Goal: Task Accomplishment & Management: Manage account settings

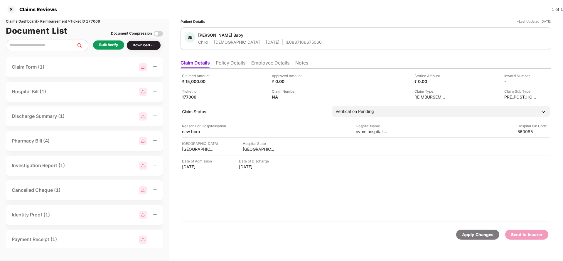
click at [225, 60] on li "Policy Details" at bounding box center [231, 64] width 30 height 9
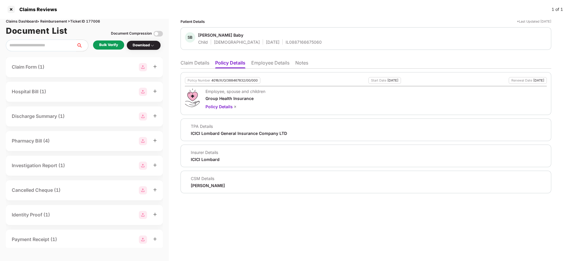
click at [225, 85] on div "Policy Number 4016/X/O/388467832/00/000 Start Date [DATE] Renewal Date [DATE] E…" at bounding box center [366, 93] width 371 height 43
click at [233, 79] on div "4016/X/O/388467832/00/000" at bounding box center [234, 81] width 46 height 4
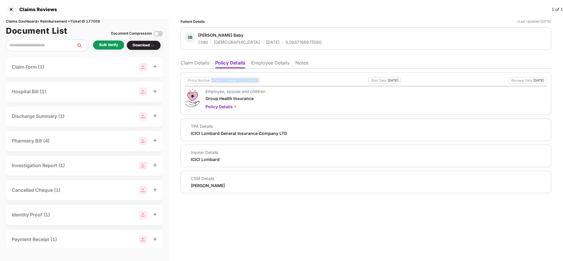
click at [233, 79] on div "4016/X/O/388467832/00/000" at bounding box center [234, 81] width 46 height 4
copy div "4016/X/O/388467832/00/000"
click at [205, 65] on li "Claim Details" at bounding box center [195, 64] width 29 height 9
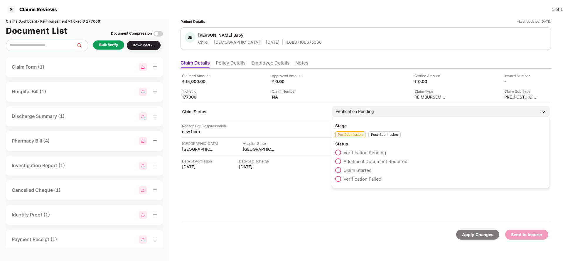
click at [381, 107] on div "Verification Pending" at bounding box center [441, 111] width 218 height 11
click at [385, 134] on div "Post-Submission" at bounding box center [384, 135] width 32 height 7
click at [355, 130] on div "Pre-Submission Post-Submission" at bounding box center [440, 134] width 211 height 10
click at [355, 136] on div "Pre-Submission" at bounding box center [350, 135] width 30 height 7
click at [361, 171] on span "Claim Started" at bounding box center [357, 171] width 28 height 6
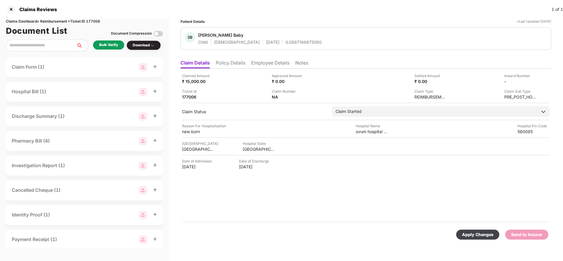
click at [485, 235] on div "Apply Changes" at bounding box center [477, 235] width 31 height 6
click at [235, 65] on li "Policy Details" at bounding box center [231, 64] width 30 height 9
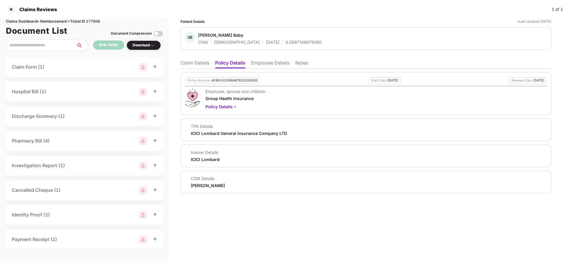
click at [280, 66] on li "Employee Details" at bounding box center [270, 64] width 38 height 9
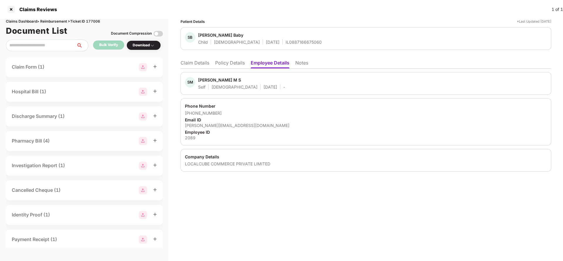
click at [192, 63] on li "Claim Details" at bounding box center [195, 64] width 29 height 9
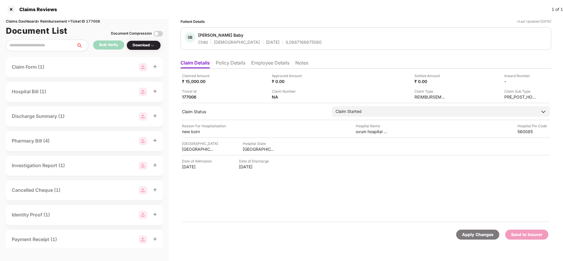
click at [467, 231] on div "Apply Changes" at bounding box center [477, 235] width 43 height 10
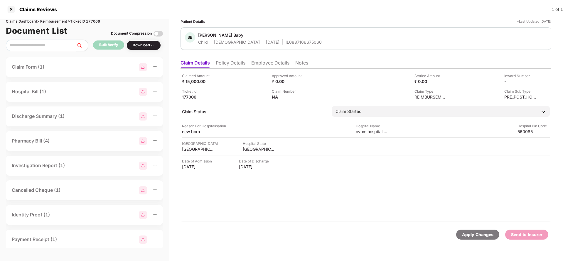
click at [97, 21] on div "Claims Dashboard > Reimbursement > Ticket ID 177006" at bounding box center [84, 22] width 157 height 6
copy div "177006"
click at [470, 232] on div "Apply Changes" at bounding box center [477, 235] width 31 height 6
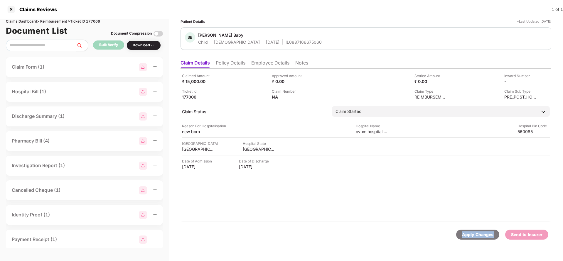
click at [470, 232] on div "Apply Changes" at bounding box center [477, 235] width 31 height 6
click at [234, 67] on li "Policy Details" at bounding box center [231, 64] width 30 height 9
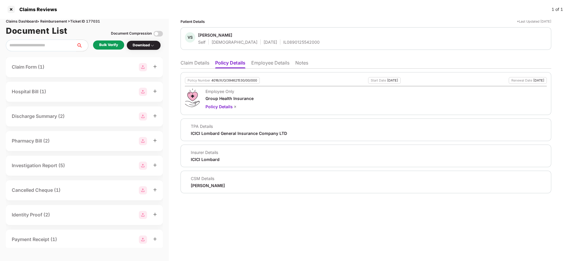
click at [237, 80] on div "4016/X/O/394621530/00/000" at bounding box center [234, 81] width 46 height 4
copy div "4016/X/O/394621530/00/000"
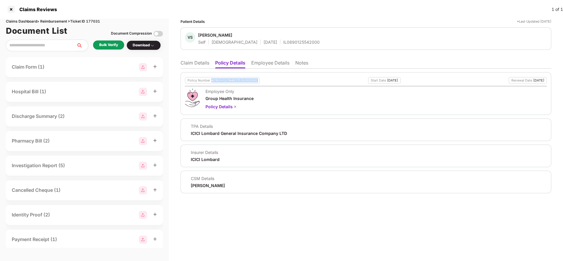
copy div "4016/X/O/394621530/00/000"
click at [284, 40] on div "IL0890125542000" at bounding box center [301, 42] width 36 height 6
copy div "IL0890125542000"
click at [264, 66] on li "Employee Details" at bounding box center [270, 64] width 38 height 9
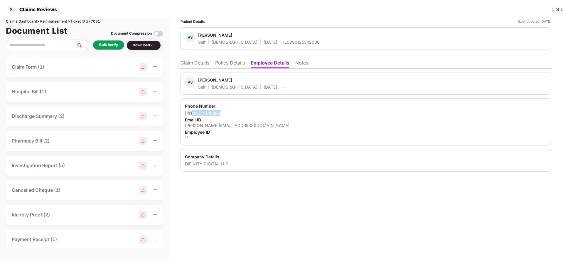
drag, startPoint x: 193, startPoint y: 114, endPoint x: 232, endPoint y: 112, distance: 39.1
click at [232, 112] on div "+918688852056" at bounding box center [366, 113] width 362 height 6
copy div "8688852056"
click at [212, 127] on div "sowmya.v@difinitydigital.com" at bounding box center [366, 126] width 362 height 6
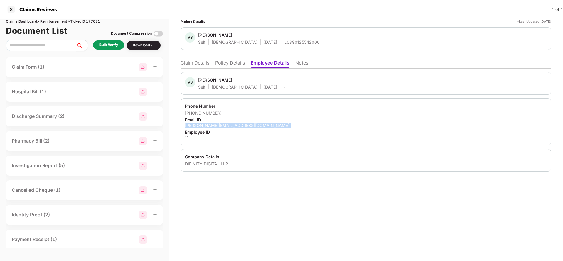
click at [212, 127] on div "sowmya.v@difinitydigital.com" at bounding box center [366, 126] width 362 height 6
copy div "sowmya.v@difinitydigital.com"
drag, startPoint x: 200, startPoint y: 65, endPoint x: 229, endPoint y: 53, distance: 30.7
click at [200, 65] on li "Claim Details" at bounding box center [195, 64] width 29 height 9
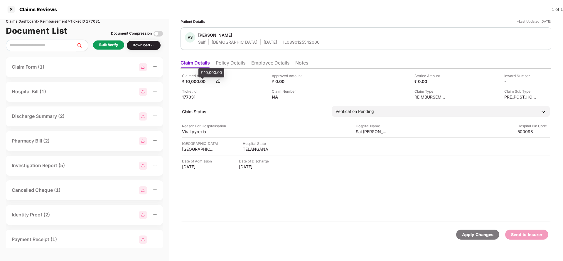
click at [193, 80] on div "₹ 10,000.00" at bounding box center [198, 82] width 32 height 6
copy div "10,000"
click at [371, 132] on div "Sai Anitha Multispeaciality Hospital" at bounding box center [372, 132] width 32 height 6
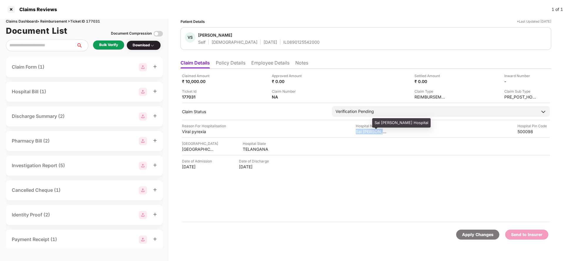
click at [371, 132] on div "Sai Anitha Multispeaciality Hospital" at bounding box center [372, 132] width 32 height 6
copy div "Sai Anitha Multispeaciality Hospital"
click at [106, 47] on div "Bulk Verify" at bounding box center [108, 45] width 19 height 6
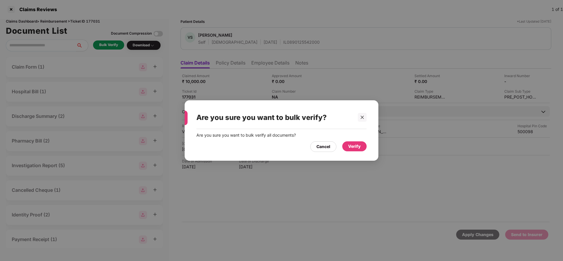
click at [361, 151] on div "Verify" at bounding box center [354, 146] width 24 height 10
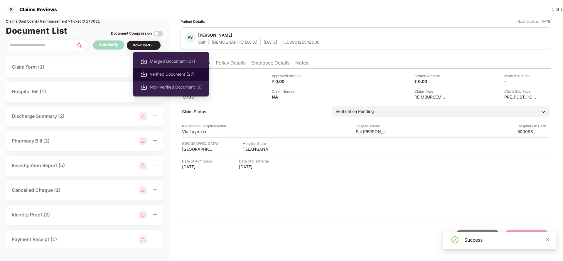
click at [155, 70] on li "Verified Document (27)" at bounding box center [171, 74] width 76 height 13
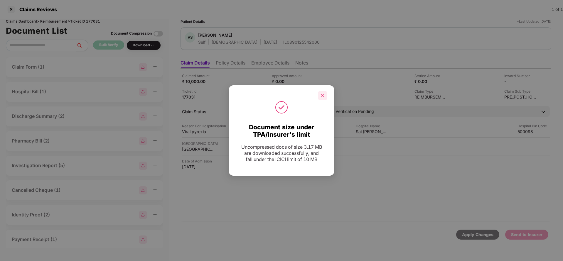
click at [323, 96] on icon "close" at bounding box center [323, 96] width 4 height 4
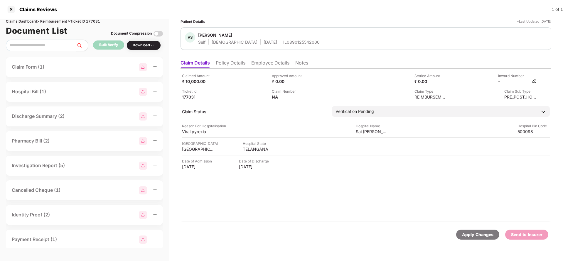
click at [535, 81] on img at bounding box center [534, 81] width 5 height 5
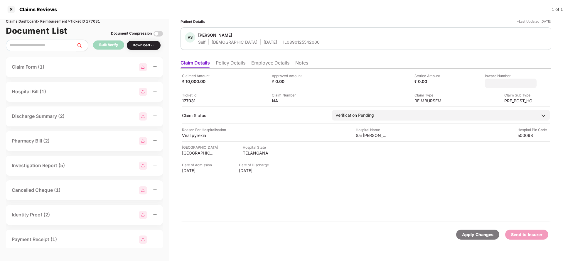
type input "**********"
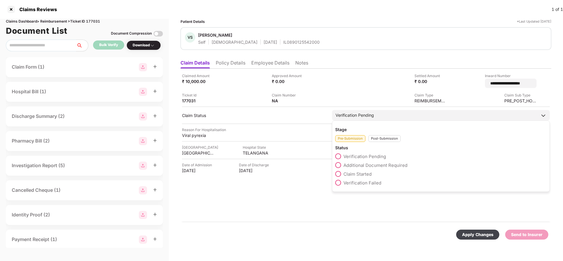
click at [372, 122] on div "Stage Pre-Submission Post-Submission Status Verification Pending Additional Doc…" at bounding box center [441, 156] width 218 height 71
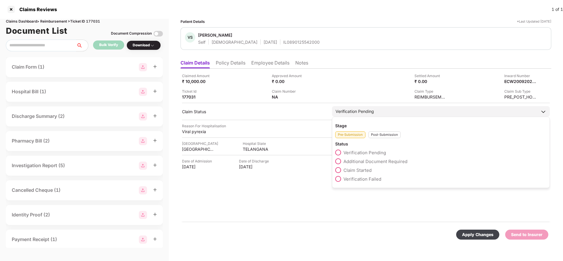
click at [381, 107] on div "Verification Pending" at bounding box center [441, 111] width 218 height 11
click at [390, 132] on div "Post-Submission" at bounding box center [384, 135] width 32 height 7
click at [379, 161] on span "Claim Under Process" at bounding box center [365, 162] width 44 height 6
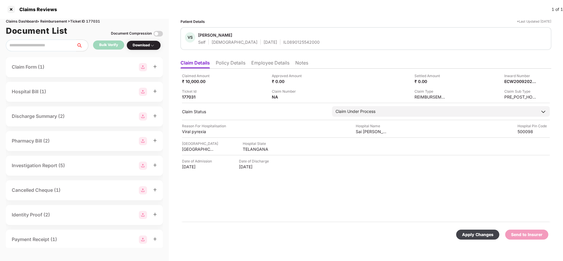
click at [470, 234] on div "Apply Changes" at bounding box center [477, 235] width 31 height 6
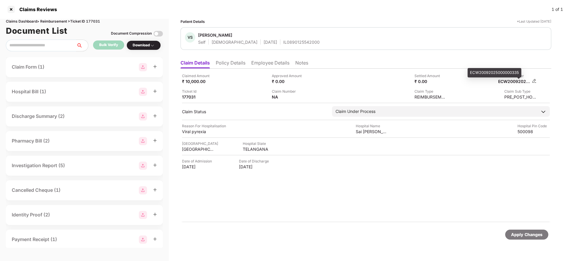
click at [513, 82] on div "ECW20092025000000335" at bounding box center [514, 82] width 32 height 6
copy div "ECW20092025000000335"
click at [283, 43] on div "IL0890125542000" at bounding box center [301, 42] width 36 height 6
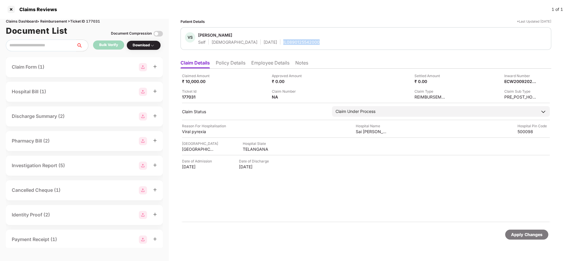
click at [283, 43] on div "IL0890125542000" at bounding box center [301, 42] width 36 height 6
click at [527, 239] on div "Apply Changes" at bounding box center [526, 235] width 43 height 10
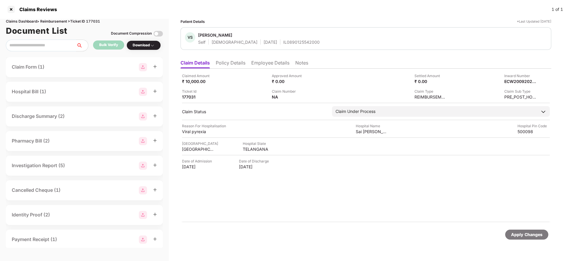
click at [90, 20] on div "Claims Dashboard > Reimbursement > Ticket ID 177031" at bounding box center [84, 22] width 157 height 6
click at [526, 232] on div "Apply Changes" at bounding box center [526, 235] width 31 height 6
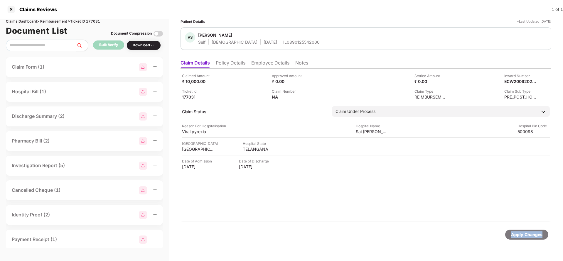
click at [526, 232] on div "Apply Changes" at bounding box center [526, 235] width 31 height 6
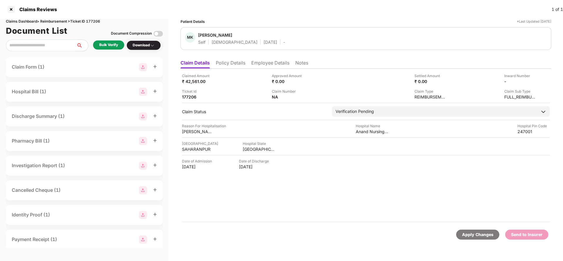
click at [218, 59] on ul "Claim Details Policy Details Employee Details Notes" at bounding box center [366, 63] width 371 height 12
click at [232, 62] on li "Policy Details" at bounding box center [231, 64] width 30 height 9
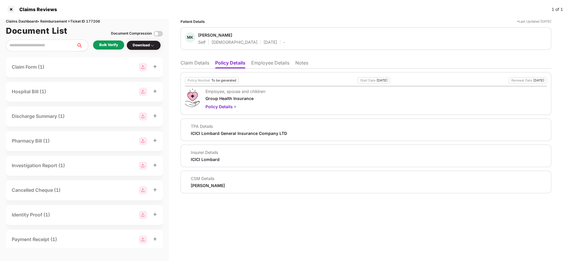
click at [196, 64] on li "Claim Details" at bounding box center [195, 64] width 29 height 9
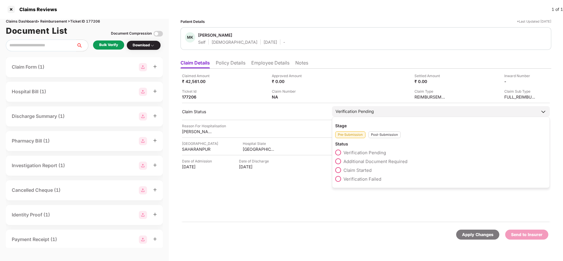
click at [360, 169] on span "Claim Started" at bounding box center [357, 171] width 28 height 6
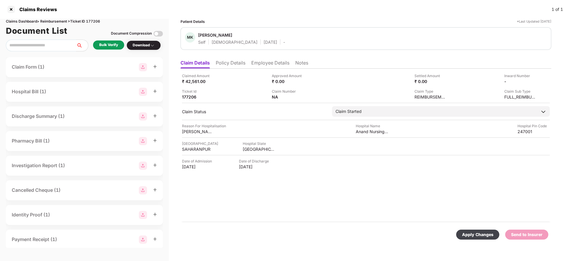
click at [477, 235] on div "Apply Changes" at bounding box center [477, 235] width 31 height 6
click at [258, 63] on li "Employee Details" at bounding box center [270, 64] width 38 height 9
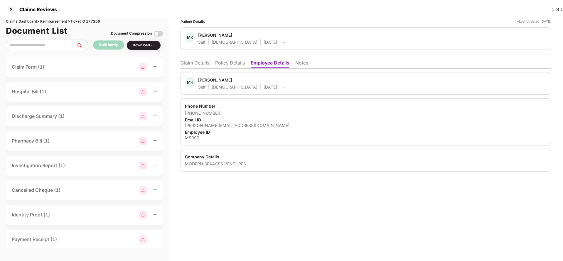
click at [221, 63] on li "Policy Details" at bounding box center [230, 64] width 30 height 9
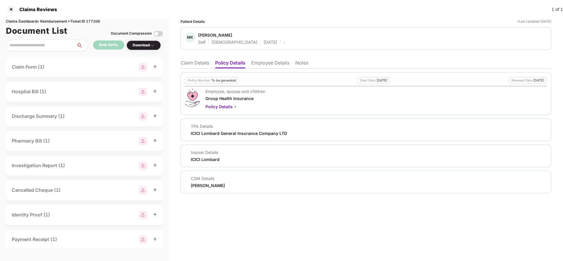
click at [192, 65] on li "Claim Details" at bounding box center [195, 64] width 29 height 9
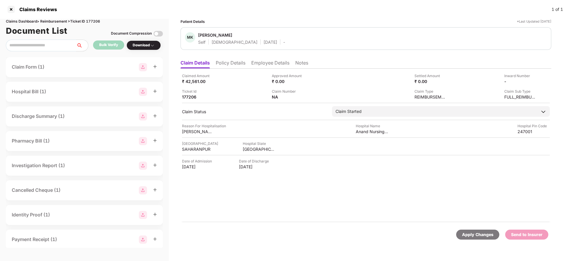
click at [230, 62] on li "Policy Details" at bounding box center [231, 64] width 30 height 9
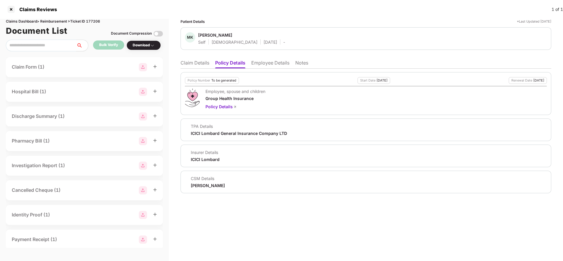
click at [203, 65] on li "Claim Details" at bounding box center [195, 64] width 29 height 9
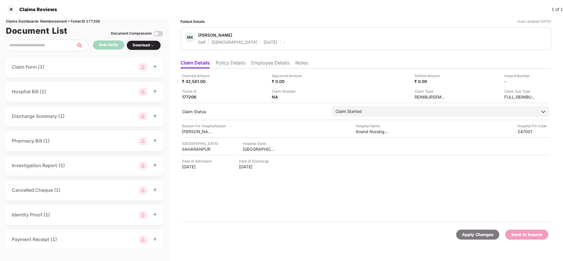
click at [261, 65] on li "Employee Details" at bounding box center [270, 64] width 38 height 9
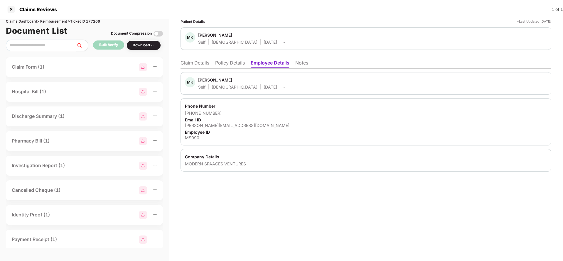
click at [197, 65] on li "Claim Details" at bounding box center [195, 64] width 29 height 9
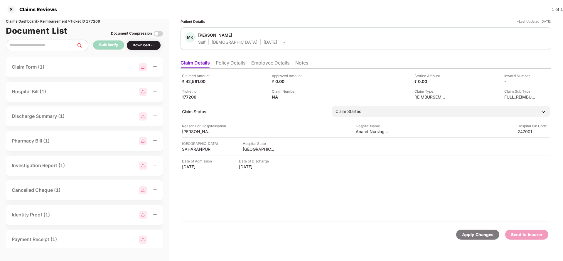
click at [469, 232] on div "Apply Changes" at bounding box center [477, 235] width 31 height 6
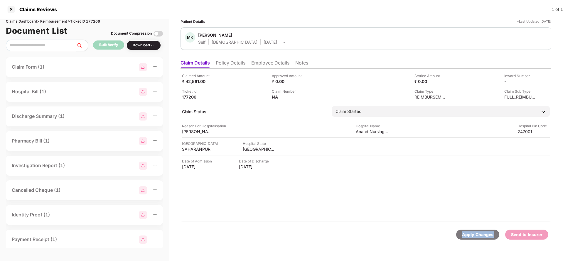
click at [469, 232] on div "Apply Changes" at bounding box center [477, 235] width 31 height 6
click at [90, 20] on div "Claims Dashboard > Reimbursement > Ticket ID 177206" at bounding box center [84, 22] width 157 height 6
copy div "177206"
click at [468, 232] on div "Apply Changes" at bounding box center [477, 235] width 31 height 6
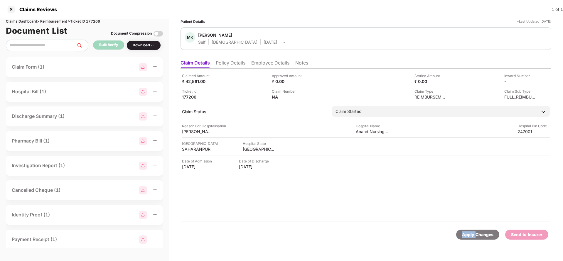
click at [468, 232] on div "Apply Changes" at bounding box center [477, 235] width 31 height 6
click at [241, 65] on li "Policy Details" at bounding box center [231, 64] width 30 height 9
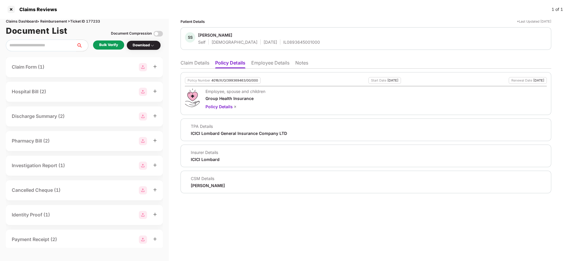
click at [244, 82] on div "4016/X/O/399369463/00/000" at bounding box center [234, 81] width 47 height 4
copy div "4016/X/O/399369463/00/000"
click at [268, 64] on li "Employee Details" at bounding box center [270, 64] width 38 height 9
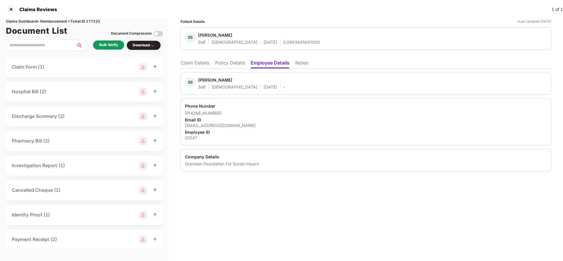
click at [197, 62] on li "Claim Details" at bounding box center [195, 64] width 29 height 9
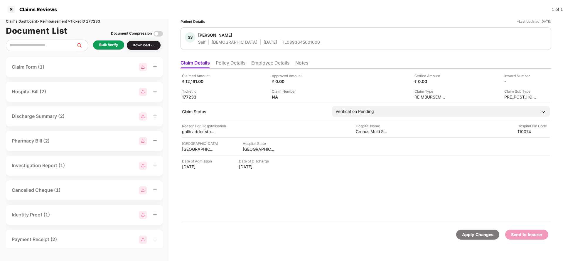
click at [234, 66] on li "Policy Details" at bounding box center [231, 64] width 30 height 9
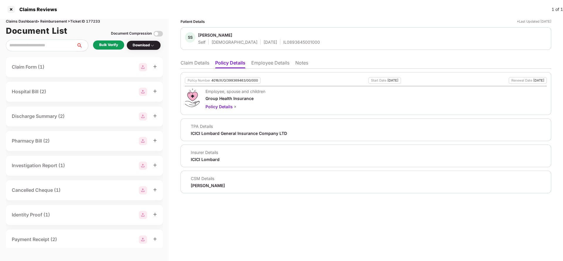
click at [238, 79] on div "4016/X/O/399369463/00/000" at bounding box center [234, 81] width 47 height 4
copy div "4016/X/O/399369463/00/000"
click at [283, 40] on div "IL0893645001000" at bounding box center [301, 42] width 37 height 6
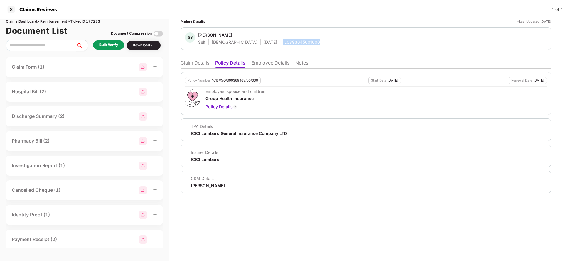
click at [283, 40] on div "IL0893645001000" at bounding box center [301, 42] width 37 height 6
copy div "IL0893645001000"
click at [277, 60] on li "Employee Details" at bounding box center [270, 64] width 38 height 9
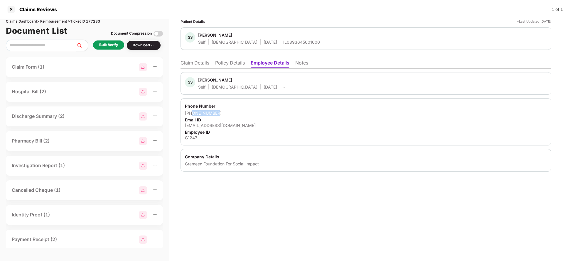
drag, startPoint x: 192, startPoint y: 115, endPoint x: 252, endPoint y: 112, distance: 60.0
click at [252, 112] on div "+917042752975" at bounding box center [366, 113] width 362 height 6
copy div "7042752975"
click at [230, 126] on div "ssingh3@grameenfoundation.in" at bounding box center [366, 126] width 362 height 6
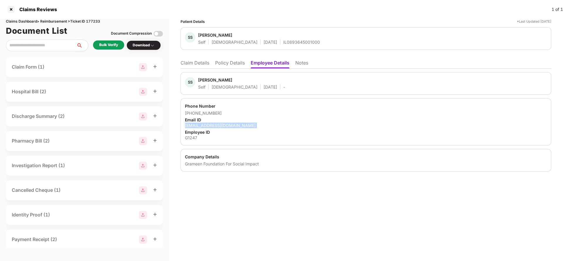
click at [230, 126] on div "ssingh3@grameenfoundation.in" at bounding box center [366, 126] width 362 height 6
copy div "ssingh3@grameenfoundation.in"
click at [190, 60] on li "Claim Details" at bounding box center [195, 64] width 29 height 9
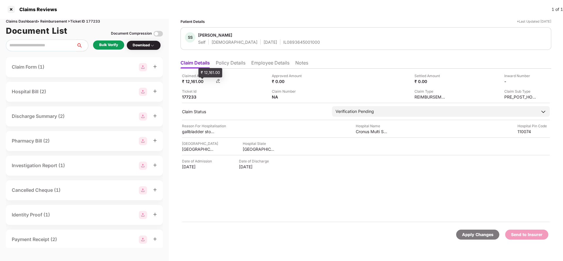
click at [197, 82] on div "₹ 12,161.00" at bounding box center [198, 82] width 32 height 6
copy div "12,161"
click at [373, 129] on div "Cronus Multi Speciality Hospital" at bounding box center [372, 132] width 32 height 6
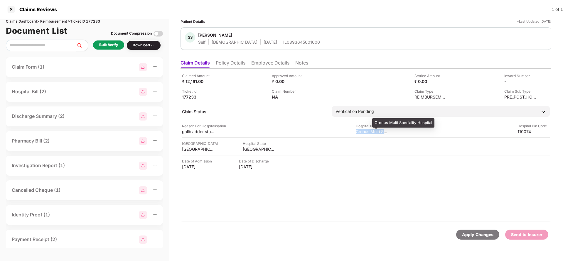
click at [373, 129] on div "Cronus Multi Speciality Hospital" at bounding box center [372, 132] width 32 height 6
copy div "Cronus Multi Speciality Hospital"
click at [107, 43] on div "Bulk Verify" at bounding box center [108, 45] width 19 height 6
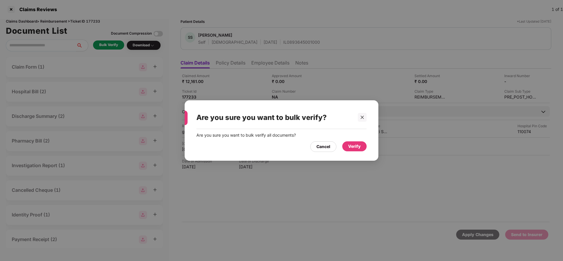
click at [357, 146] on div "Verify" at bounding box center [354, 146] width 13 height 6
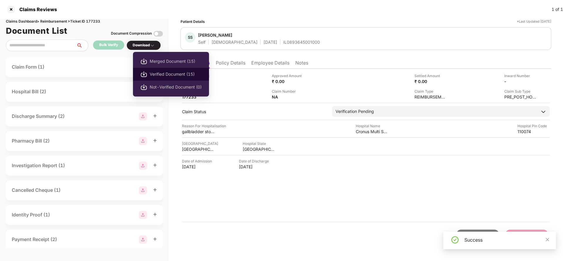
click at [165, 73] on span "Verified Document (15)" at bounding box center [176, 74] width 52 height 6
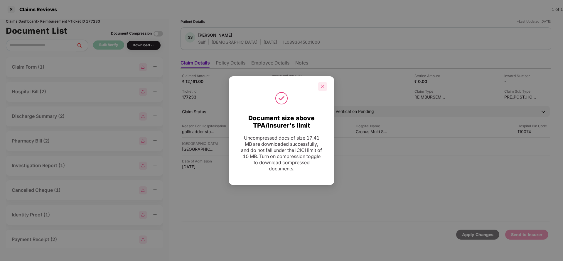
click at [323, 84] on icon "close" at bounding box center [323, 86] width 4 height 4
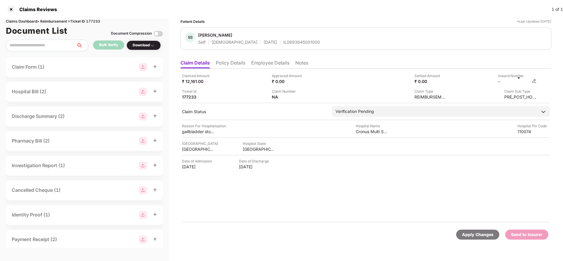
click at [535, 82] on img at bounding box center [534, 81] width 5 height 5
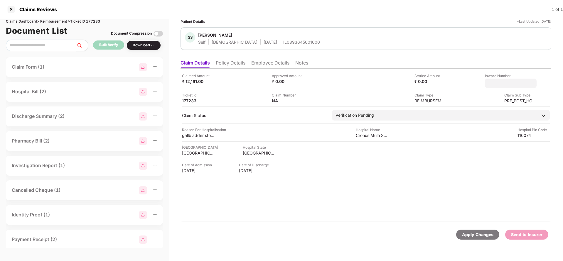
type input "**********"
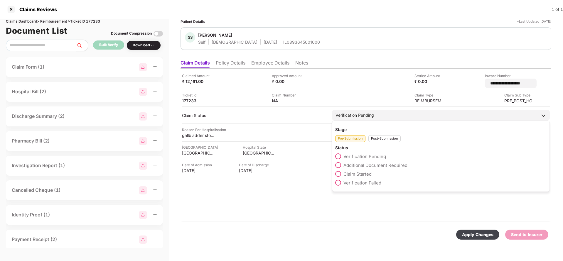
click at [390, 118] on div "Verification Pending Stage Pre-Submission Post-Submission Status Verification P…" at bounding box center [441, 115] width 218 height 11
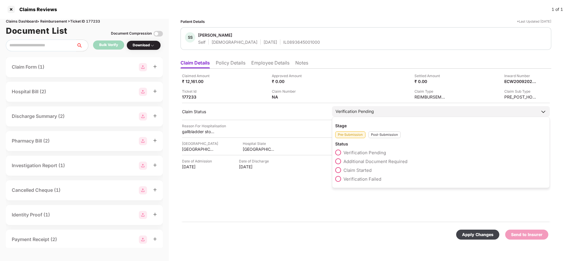
click at [389, 132] on div "Post-Submission" at bounding box center [384, 135] width 32 height 7
click at [373, 164] on span "Claim Under Process" at bounding box center [365, 162] width 44 height 6
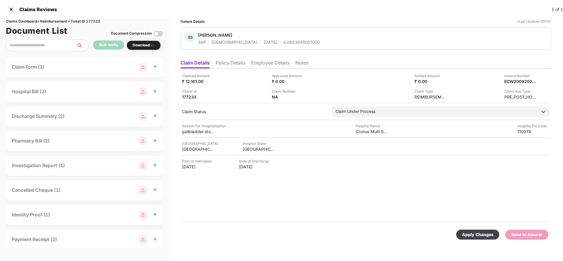
click at [471, 231] on div "Apply Changes" at bounding box center [477, 235] width 43 height 10
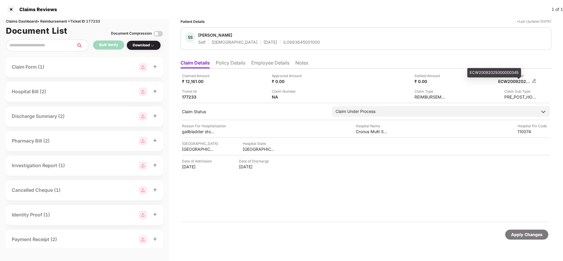
click at [516, 83] on div "ECW20092025000000345" at bounding box center [514, 82] width 32 height 6
copy div "ECW20092025000000345"
click at [289, 45] on div "SS Soni Singh Self Female 06 Jan 1990 IL0893645001000" at bounding box center [366, 38] width 371 height 23
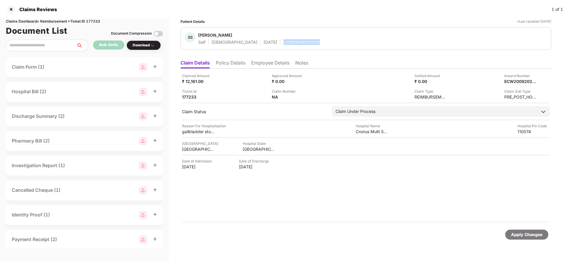
click at [289, 45] on div "SS Soni Singh Self Female 06 Jan 1990 IL0893645001000" at bounding box center [366, 38] width 371 height 23
copy div "IL0893645001000"
click at [535, 233] on div "Apply Changes" at bounding box center [526, 235] width 31 height 6
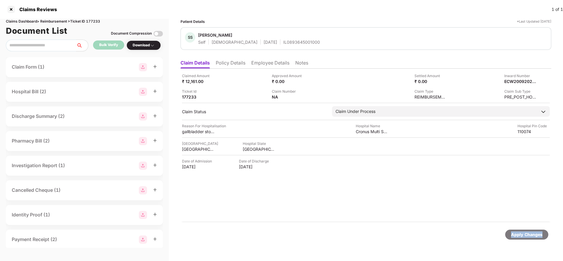
click at [535, 233] on div "Apply Changes" at bounding box center [526, 235] width 31 height 6
click at [95, 19] on div "Claims Dashboard > Reimbursement > Ticket ID 177233" at bounding box center [84, 22] width 157 height 6
click at [525, 236] on div "Apply Changes" at bounding box center [526, 235] width 31 height 6
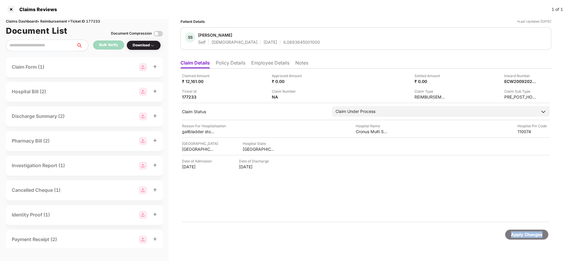
click at [525, 236] on div "Apply Changes" at bounding box center [526, 235] width 31 height 6
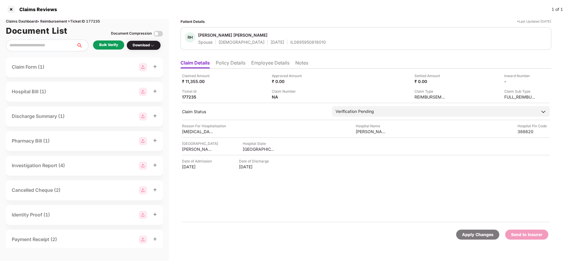
click at [228, 62] on li "Policy Details" at bounding box center [231, 64] width 30 height 9
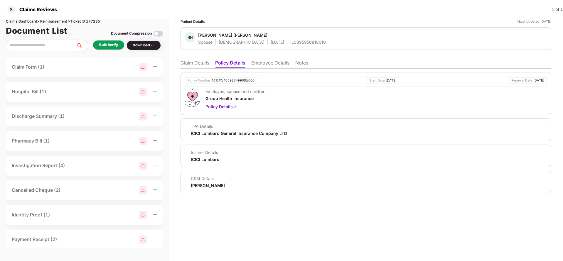
click at [250, 82] on div "4016/X/405923499/00/000" at bounding box center [232, 81] width 43 height 4
copy div "4016/X/405923499/00/000"
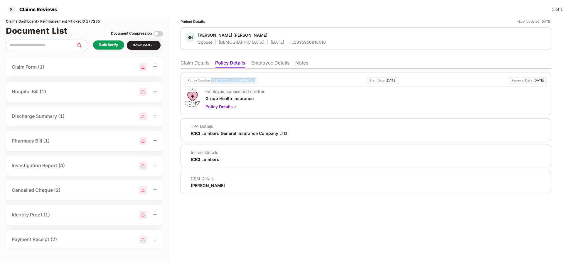
copy div "4016/X/405923499/00/000"
click at [195, 58] on ul "Claim Details Policy Details Employee Details Notes" at bounding box center [366, 63] width 371 height 12
click at [260, 64] on li "Employee Details" at bounding box center [270, 64] width 38 height 9
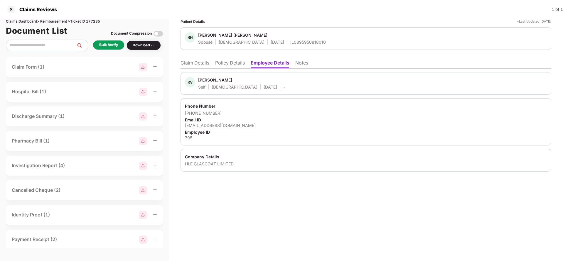
click at [199, 66] on li "Claim Details" at bounding box center [195, 64] width 29 height 9
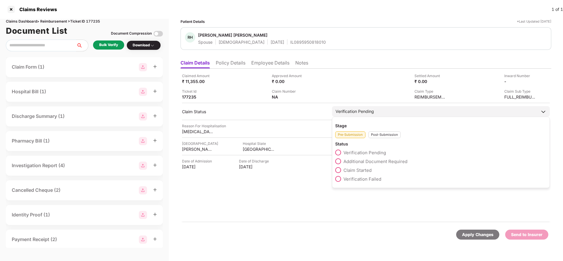
click at [358, 172] on span "Claim Started" at bounding box center [357, 171] width 28 height 6
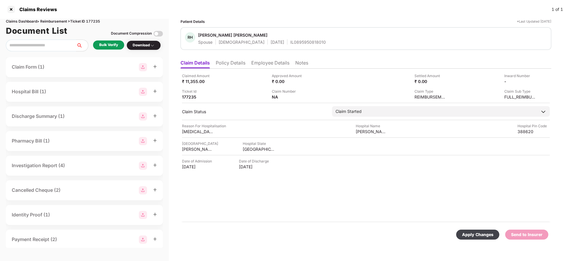
click at [488, 237] on div "Apply Changes" at bounding box center [477, 235] width 31 height 6
click at [237, 62] on li "Policy Details" at bounding box center [231, 64] width 30 height 9
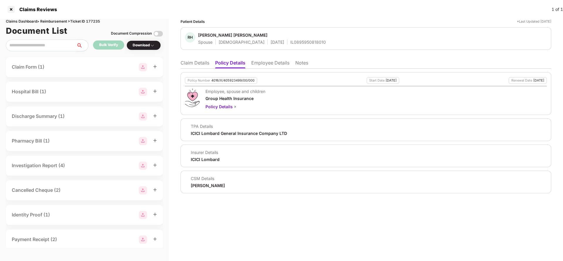
click at [275, 62] on li "Employee Details" at bounding box center [270, 64] width 38 height 9
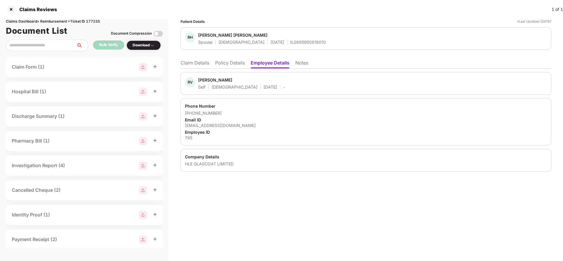
click at [207, 61] on li "Claim Details" at bounding box center [195, 64] width 29 height 9
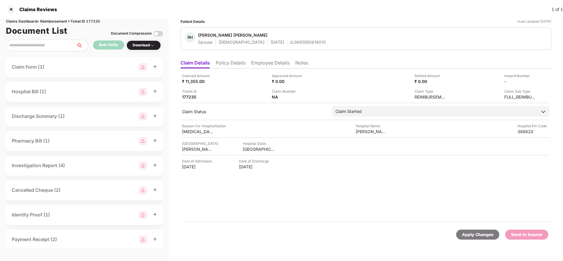
click at [465, 231] on div "Apply Changes" at bounding box center [477, 235] width 43 height 10
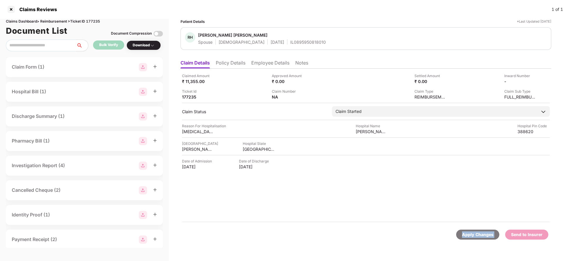
click at [465, 231] on div "Apply Changes" at bounding box center [477, 235] width 43 height 10
click at [92, 19] on div "Claims Dashboard > Reimbursement > Ticket ID 177235" at bounding box center [84, 22] width 157 height 6
copy div "177235"
click at [477, 238] on div "Apply Changes" at bounding box center [477, 235] width 43 height 10
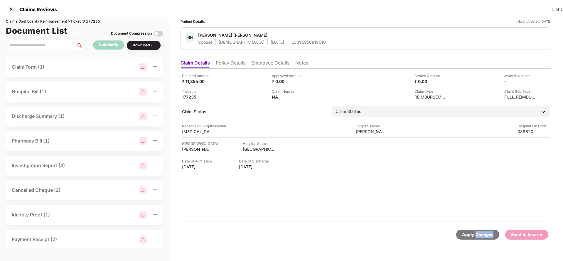
click at [477, 238] on div "Apply Changes" at bounding box center [477, 235] width 43 height 10
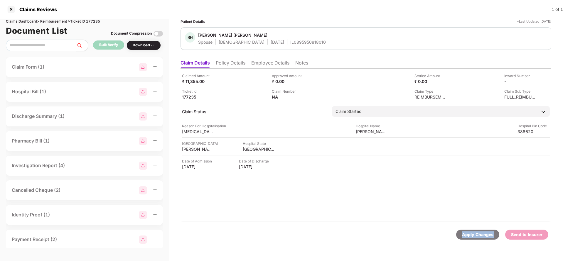
click at [477, 238] on div "Apply Changes" at bounding box center [477, 235] width 43 height 10
click at [231, 60] on li "Policy Details" at bounding box center [231, 64] width 30 height 9
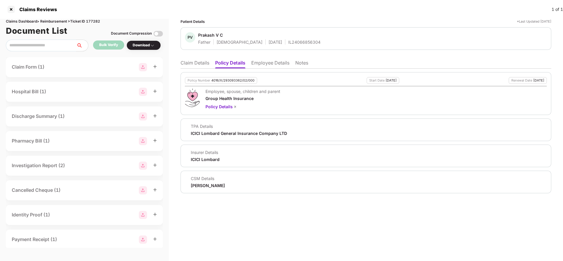
click at [232, 80] on div "4016/X/293093362/02/000" at bounding box center [232, 81] width 43 height 4
copy div "4016/X/293093362/02/000"
click at [277, 67] on li "Employee Details" at bounding box center [270, 64] width 38 height 9
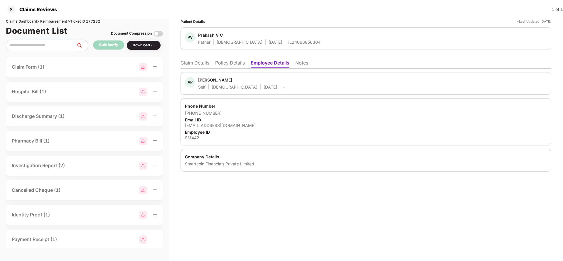
click at [229, 60] on li "Policy Details" at bounding box center [230, 64] width 30 height 9
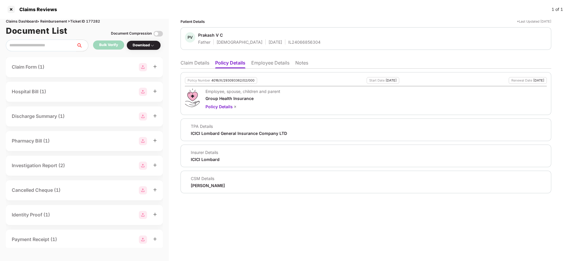
click at [233, 80] on div "4016/X/293093362/02/000" at bounding box center [232, 81] width 43 height 4
copy div "4016/X/293093362/02/000"
click at [288, 43] on div "IL24066856304" at bounding box center [304, 42] width 32 height 6
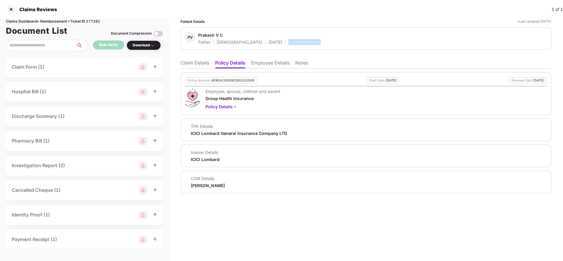
click at [288, 43] on div "IL24066856304" at bounding box center [304, 42] width 32 height 6
copy div "IL24066856304"
click at [198, 63] on li "Claim Details" at bounding box center [195, 64] width 29 height 9
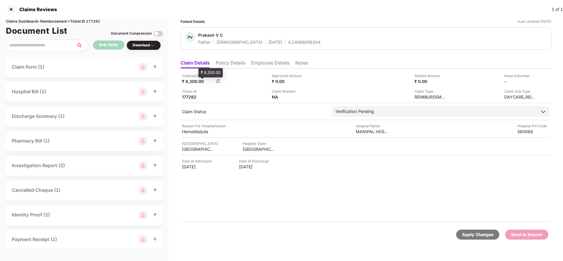
click at [196, 84] on div "₹ 6,300.00" at bounding box center [198, 82] width 32 height 6
copy div "6,300"
click at [363, 134] on div "MANIPAL HOSPITALS" at bounding box center [372, 132] width 32 height 6
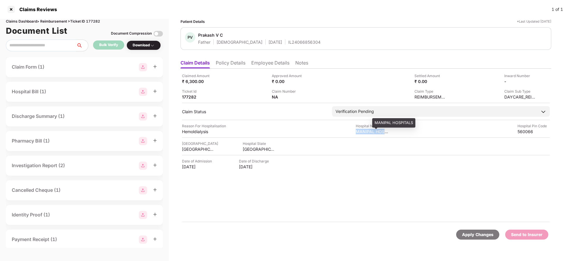
click at [363, 134] on div "MANIPAL HOSPITALS" at bounding box center [372, 132] width 32 height 6
copy div "MANIPAL HOSPITALS"
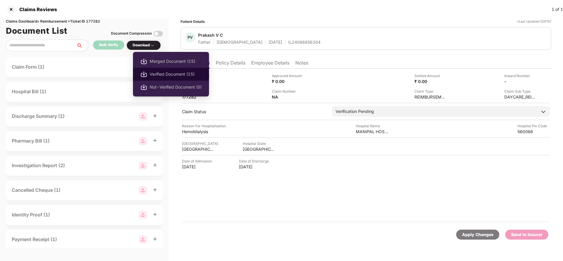
click at [172, 72] on span "Verified Document (15)" at bounding box center [176, 74] width 52 height 6
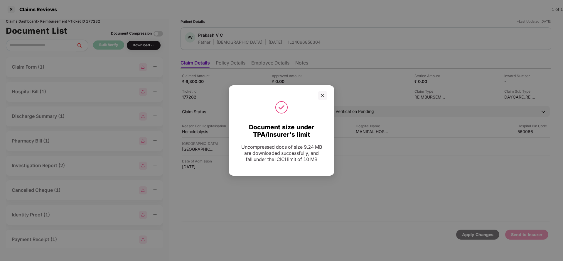
drag, startPoint x: 324, startPoint y: 95, endPoint x: 332, endPoint y: 67, distance: 29.8
click at [324, 95] on icon "close" at bounding box center [323, 96] width 4 height 4
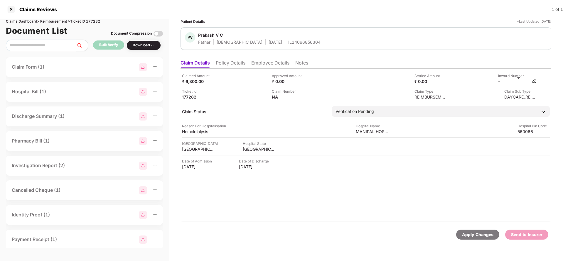
click at [534, 82] on img at bounding box center [534, 81] width 5 height 5
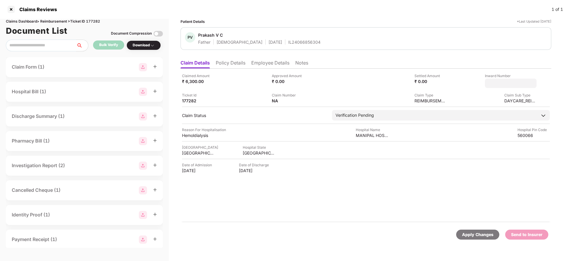
type input "**********"
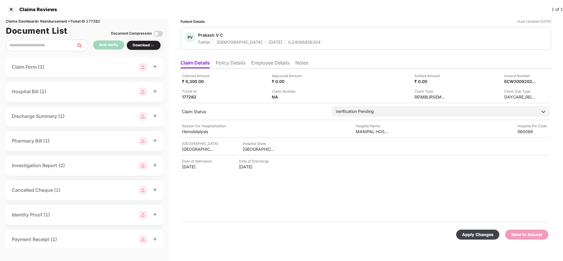
click at [405, 106] on div "Claimed Amount ₹ 6,300.00 Approved Amount ₹ 0.00 Settled Amount ₹ 0.00 Inward N…" at bounding box center [366, 146] width 371 height 154
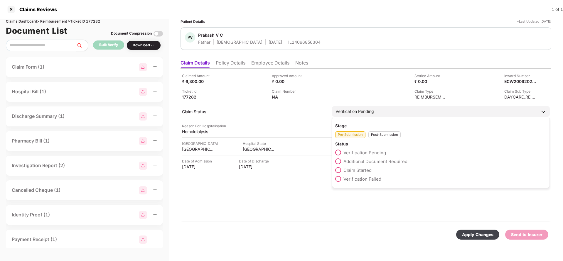
click at [399, 115] on div "Verification Pending" at bounding box center [441, 111] width 218 height 11
click at [389, 132] on div "Post-Submission" at bounding box center [384, 135] width 32 height 7
click at [375, 164] on div "Claim Under Process" at bounding box center [440, 163] width 211 height 9
click at [379, 160] on span "Claim Under Process" at bounding box center [365, 162] width 44 height 6
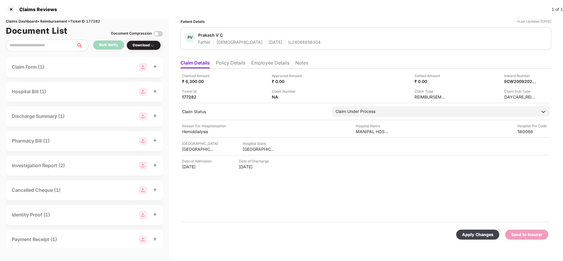
click at [476, 234] on div "Apply Changes" at bounding box center [477, 235] width 31 height 6
click at [521, 80] on div "ECW20092025000000361" at bounding box center [514, 82] width 32 height 6
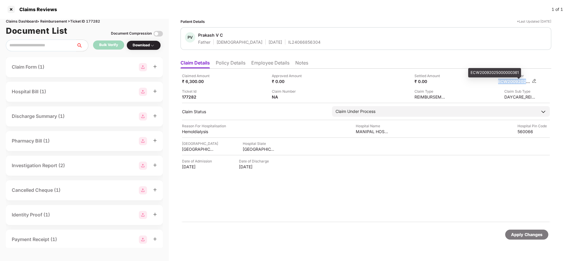
click at [521, 80] on div "ECW20092025000000361" at bounding box center [514, 82] width 32 height 6
copy div "ECW20092025000000361"
click at [294, 43] on div "IL24066856304" at bounding box center [304, 42] width 32 height 6
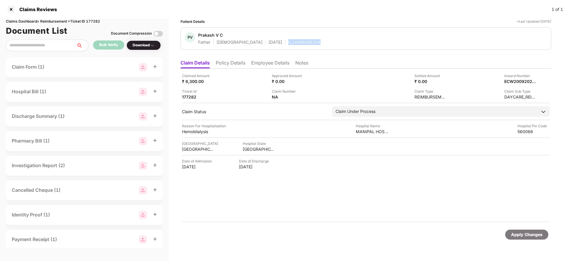
copy div "IL24066856304"
click at [529, 232] on div "Apply Changes" at bounding box center [526, 235] width 31 height 6
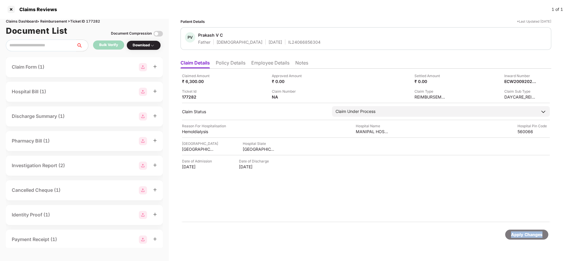
click at [529, 232] on div "Apply Changes" at bounding box center [526, 235] width 31 height 6
click at [94, 20] on div "Claims Dashboard > Reimbursement > Ticket ID 177282" at bounding box center [84, 22] width 157 height 6
copy div "177282"
click at [529, 234] on div "Apply Changes" at bounding box center [526, 235] width 31 height 6
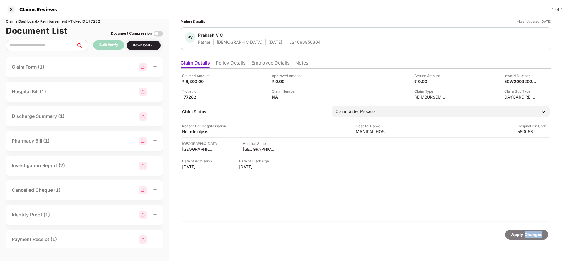
click at [529, 234] on div "Apply Changes" at bounding box center [526, 235] width 31 height 6
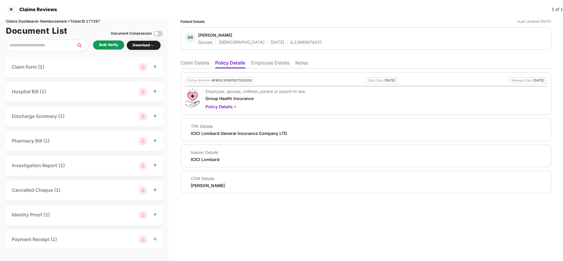
click at [240, 79] on div "4016/X/291417627/02/000" at bounding box center [231, 81] width 41 height 4
copy div "4016/X/291417627/02/000"
click at [290, 43] on div "IL23968874201" at bounding box center [305, 42] width 31 height 6
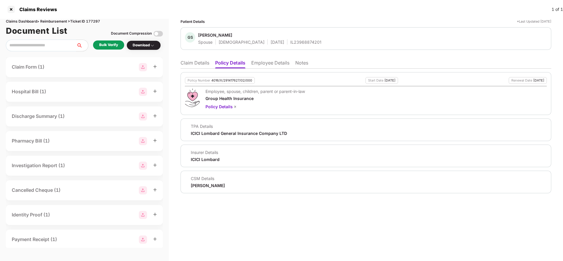
click at [290, 43] on div "IL23968874201" at bounding box center [305, 42] width 31 height 6
copy div "IL23968874201"
click at [268, 59] on ul "Claim Details Policy Details Employee Details Notes" at bounding box center [366, 63] width 371 height 12
click at [266, 66] on li "Employee Details" at bounding box center [270, 64] width 38 height 9
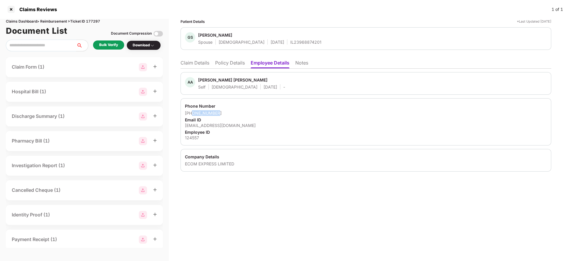
drag, startPoint x: 192, startPoint y: 114, endPoint x: 242, endPoint y: 114, distance: 49.6
click at [242, 114] on div "[PHONE_NUMBER]" at bounding box center [366, 113] width 362 height 6
copy div "8999411322"
click at [224, 124] on div "[EMAIL_ADDRESS][DOMAIN_NAME]" at bounding box center [366, 126] width 362 height 6
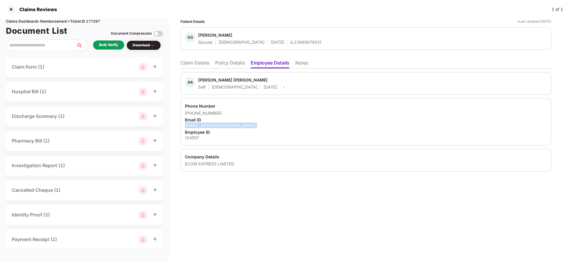
click at [224, 124] on div "[EMAIL_ADDRESS][DOMAIN_NAME]" at bounding box center [366, 126] width 362 height 6
copy div "124557anilashokswamy@gmail.com"
click at [204, 65] on li "Claim Details" at bounding box center [195, 64] width 29 height 9
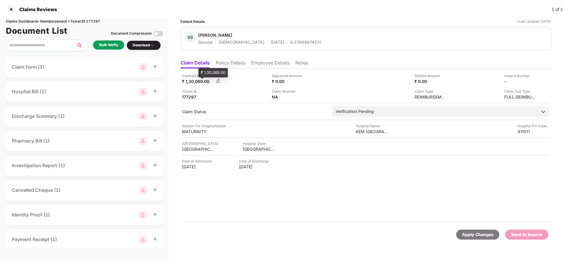
click at [198, 79] on div "₹ 1,30,069.00" at bounding box center [198, 82] width 32 height 6
copy div "1,30,069"
click at [373, 131] on div "KEM HOSPITAL PUNE" at bounding box center [372, 132] width 32 height 6
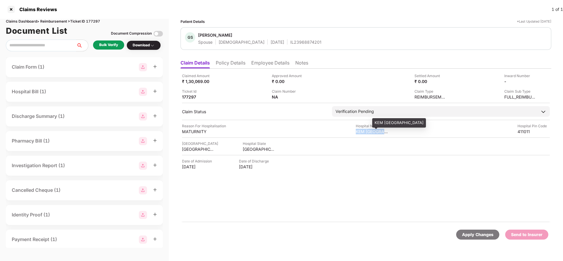
click at [373, 131] on div "KEM HOSPITAL PUNE" at bounding box center [372, 132] width 32 height 6
copy div "KEM HOSPITAL PUNE"
click at [103, 45] on div "Bulk Verify" at bounding box center [108, 45] width 19 height 6
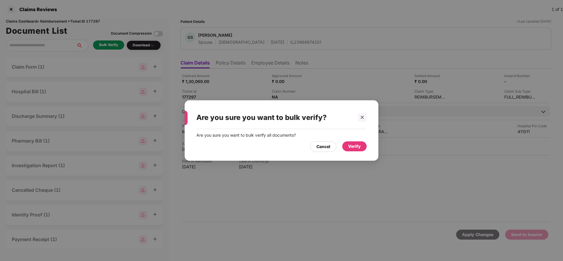
click at [361, 147] on div "Verify" at bounding box center [354, 146] width 24 height 10
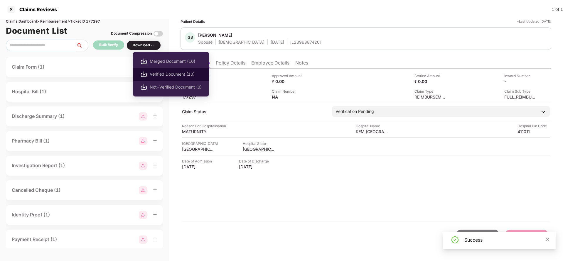
click at [154, 70] on li "Verified Document (10)" at bounding box center [171, 74] width 76 height 13
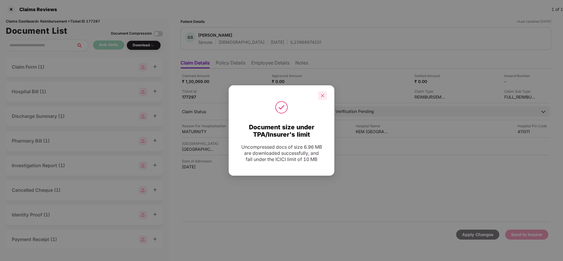
click at [321, 97] on icon "close" at bounding box center [323, 96] width 4 height 4
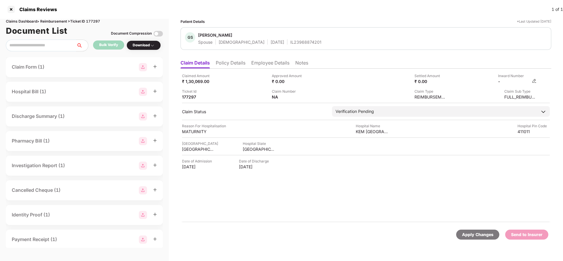
click at [534, 81] on img at bounding box center [534, 81] width 5 height 5
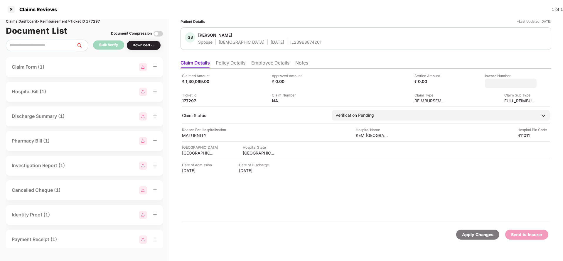
type input "**********"
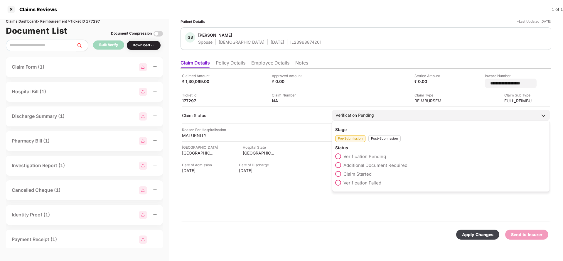
click at [402, 115] on div "Verification Pending" at bounding box center [441, 115] width 218 height 11
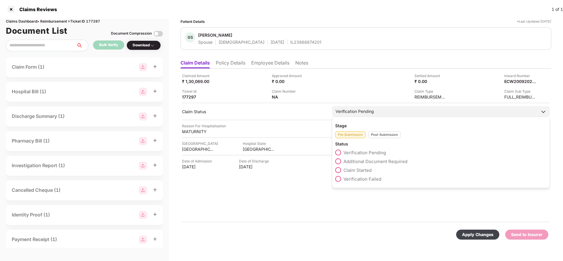
click at [391, 134] on div "Post-Submission" at bounding box center [384, 135] width 32 height 7
click at [380, 164] on span "Claim Under Process" at bounding box center [365, 162] width 44 height 6
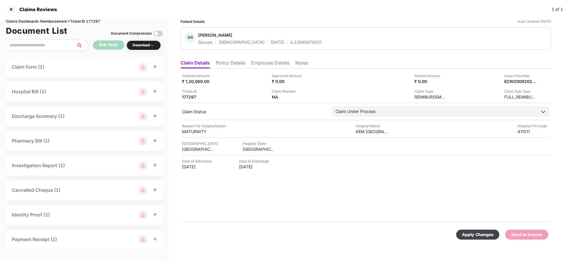
click at [488, 240] on div "Apply Changes Send to Insurer" at bounding box center [366, 235] width 371 height 25
click at [489, 240] on div "Apply Changes Send to Insurer" at bounding box center [366, 235] width 371 height 25
click at [487, 234] on div "Apply Changes" at bounding box center [477, 235] width 31 height 6
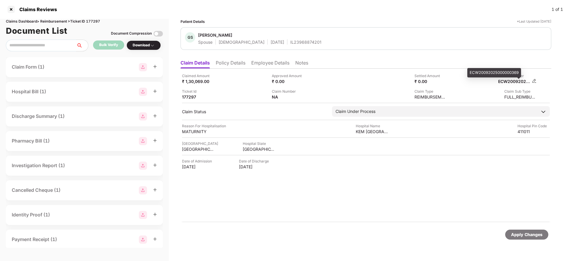
click at [517, 79] on div "ECW20092025000000369" at bounding box center [514, 82] width 32 height 6
copy div "ECW20092025000000369"
click at [279, 38] on span "Gauri Shinde" at bounding box center [259, 35] width 123 height 7
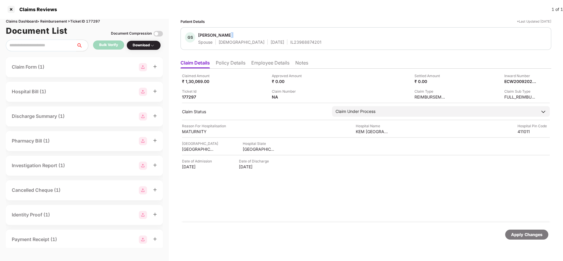
click at [279, 38] on span "Gauri Shinde" at bounding box center [259, 35] width 123 height 7
click at [290, 44] on div "IL23968874201" at bounding box center [305, 42] width 31 height 6
copy div "IL23968874201"
click at [520, 236] on div "Apply Changes" at bounding box center [526, 235] width 31 height 6
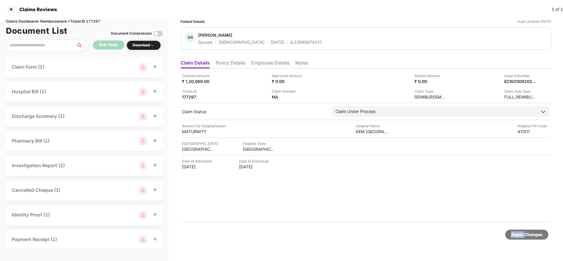
click at [520, 236] on div "Apply Changes" at bounding box center [526, 235] width 31 height 6
click at [92, 21] on div "Claims Dashboard > Reimbursement > Ticket ID 177297" at bounding box center [84, 22] width 157 height 6
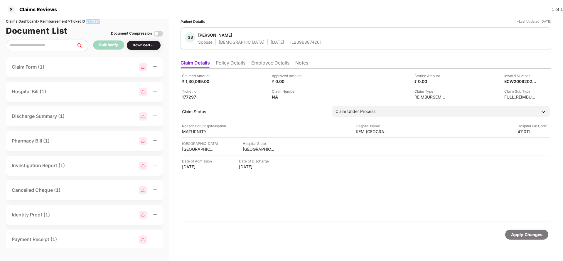
click at [92, 21] on div "Claims Dashboard > Reimbursement > Ticket ID 177297" at bounding box center [84, 22] width 157 height 6
copy div "177297"
click at [537, 239] on div "Apply Changes" at bounding box center [526, 235] width 43 height 10
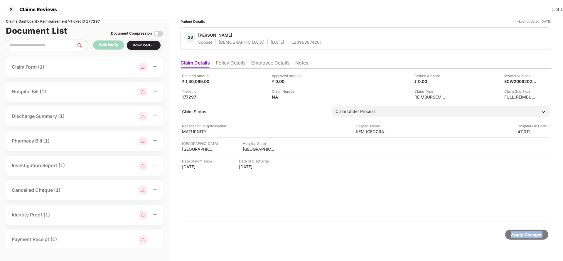
click at [537, 239] on div "Apply Changes" at bounding box center [526, 235] width 43 height 10
